Goal: Information Seeking & Learning: Learn about a topic

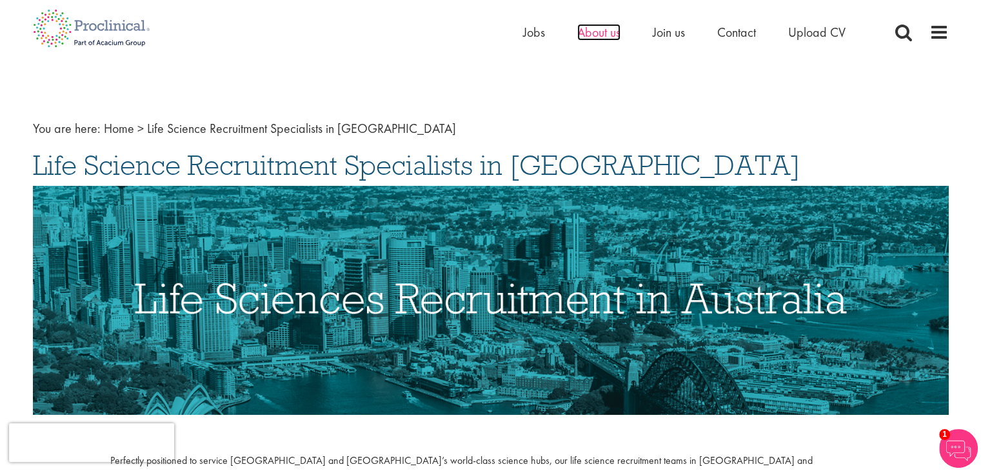
click at [611, 37] on span "About us" at bounding box center [598, 32] width 43 height 17
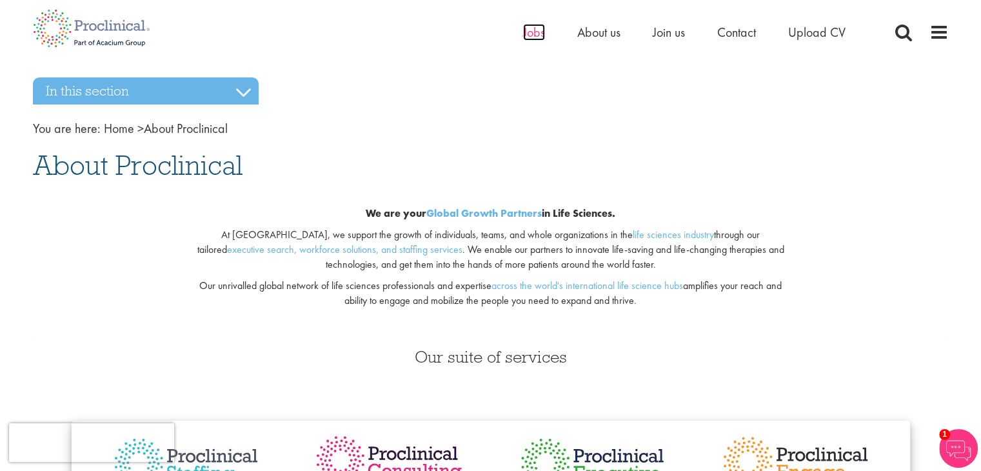
click at [529, 37] on span "Jobs" at bounding box center [534, 32] width 22 height 17
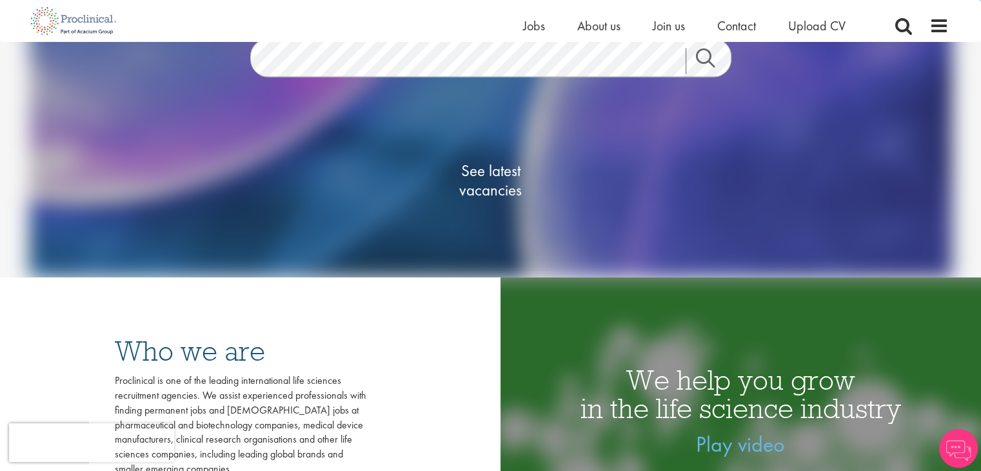
scroll to position [168, 0]
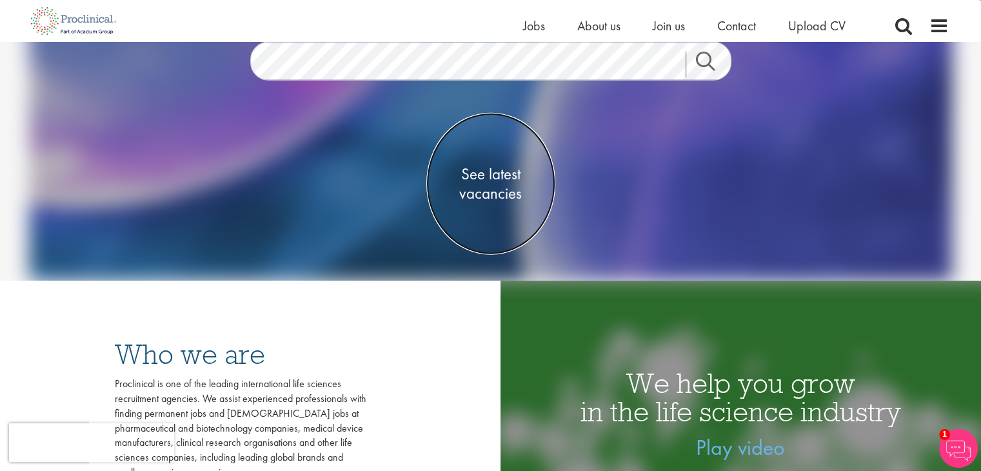
click at [489, 190] on span "See latest vacancies" at bounding box center [490, 183] width 129 height 39
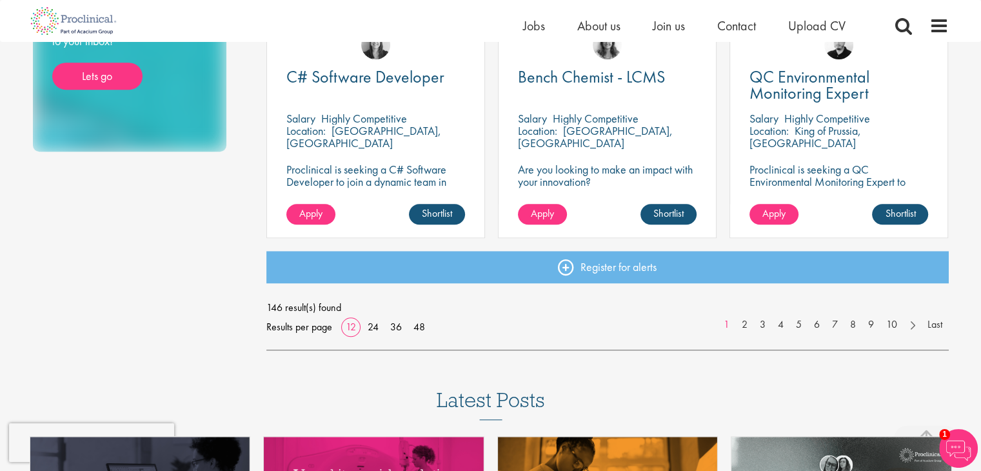
scroll to position [981, 0]
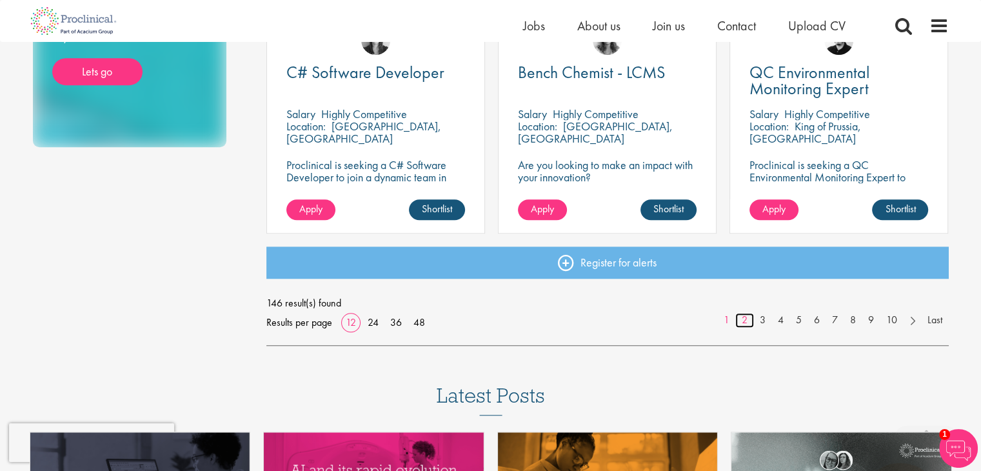
click at [741, 320] on link "2" at bounding box center [744, 320] width 19 height 15
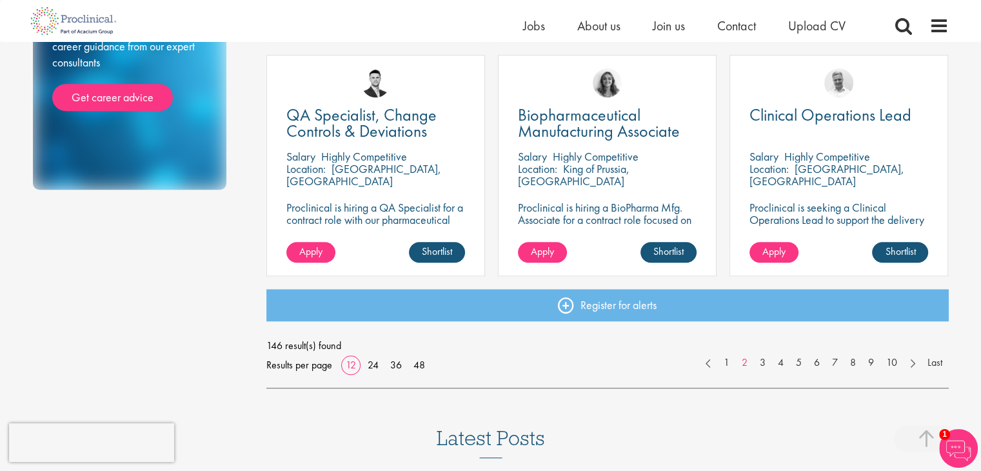
scroll to position [945, 0]
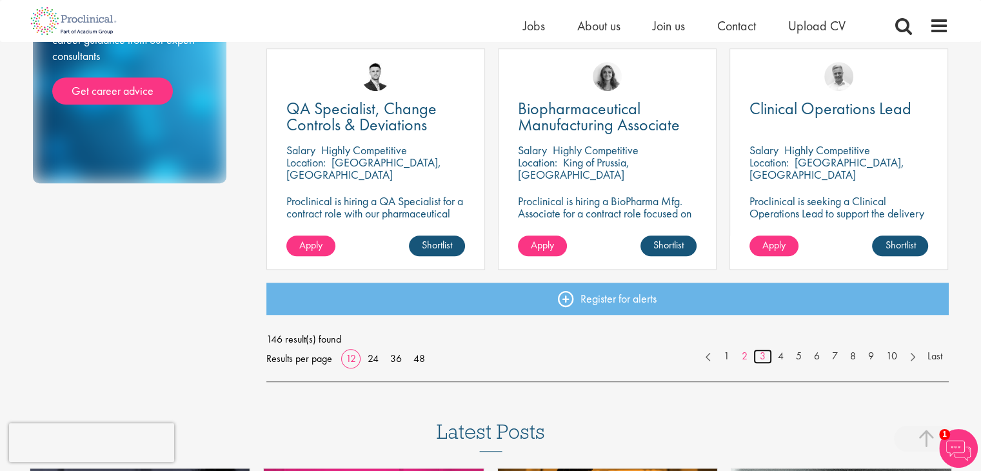
click at [761, 353] on link "3" at bounding box center [762, 356] width 19 height 15
